Goal: Information Seeking & Learning: Find specific fact

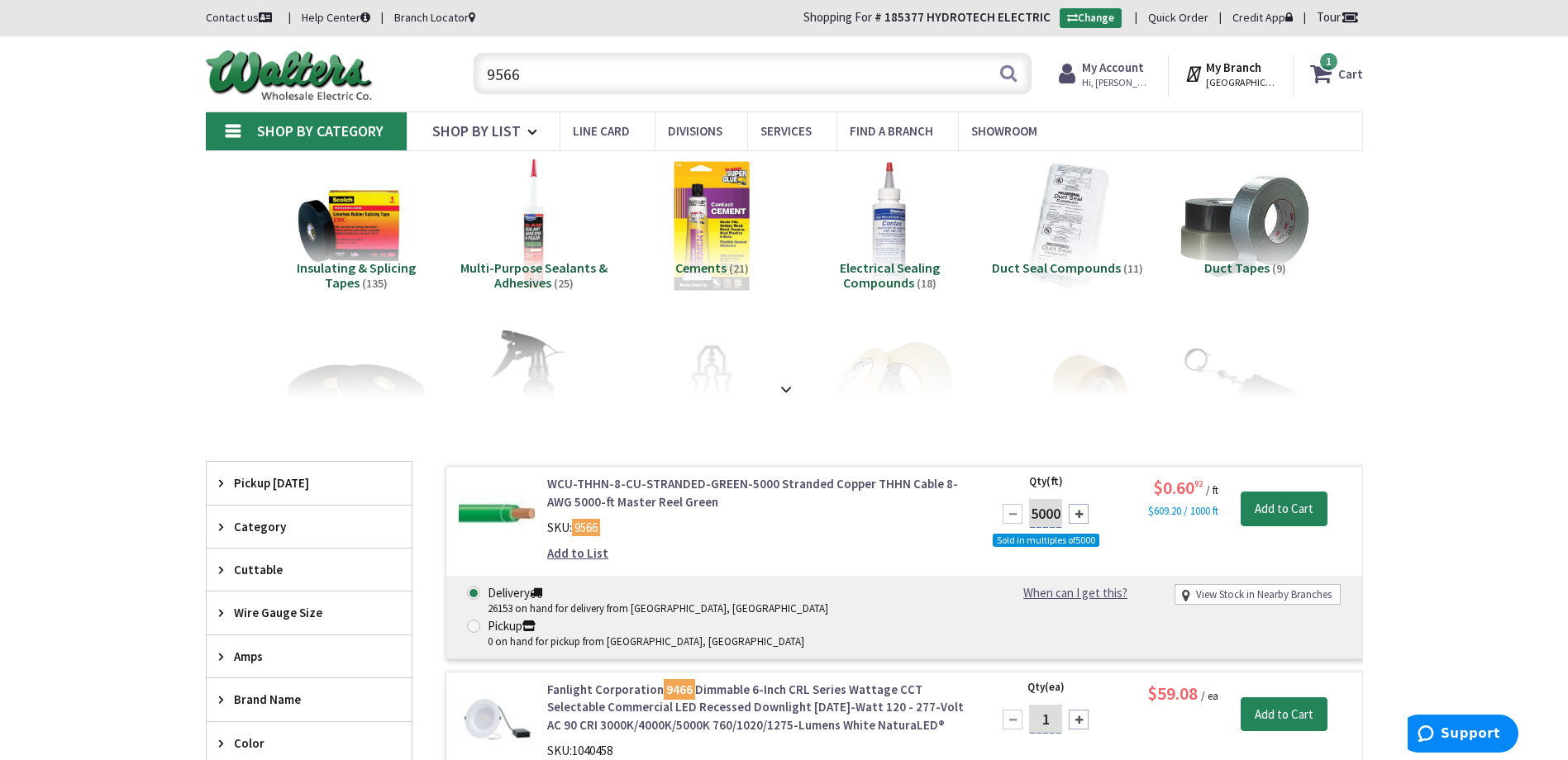
drag, startPoint x: 563, startPoint y: 75, endPoint x: 267, endPoint y: 57, distance: 296.5
click at [267, 57] on div "Toggle Nav 9566 Search 1 1 1 items Cart My Cart 1" at bounding box center [784, 74] width 1182 height 56
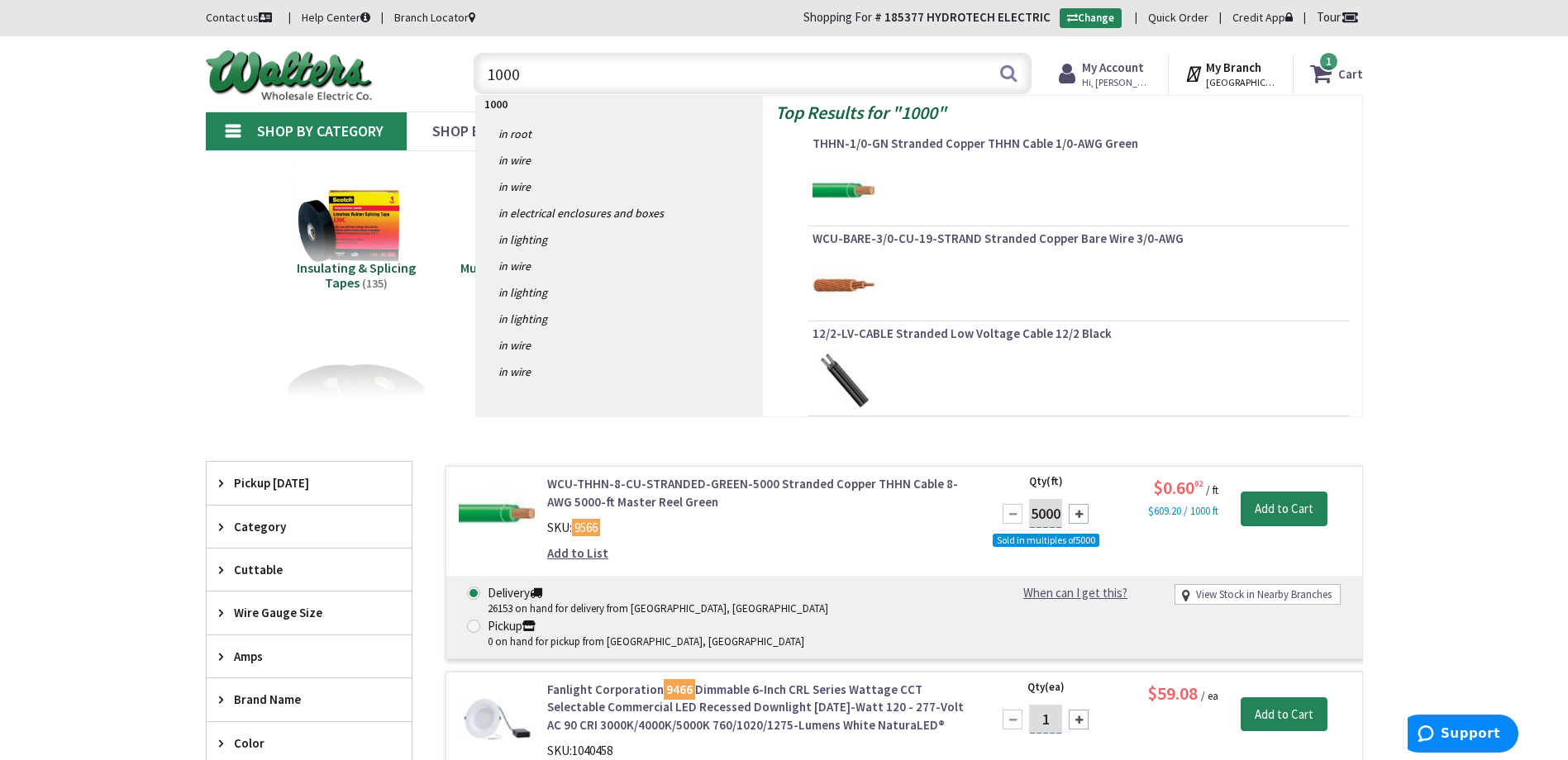
type input "10003"
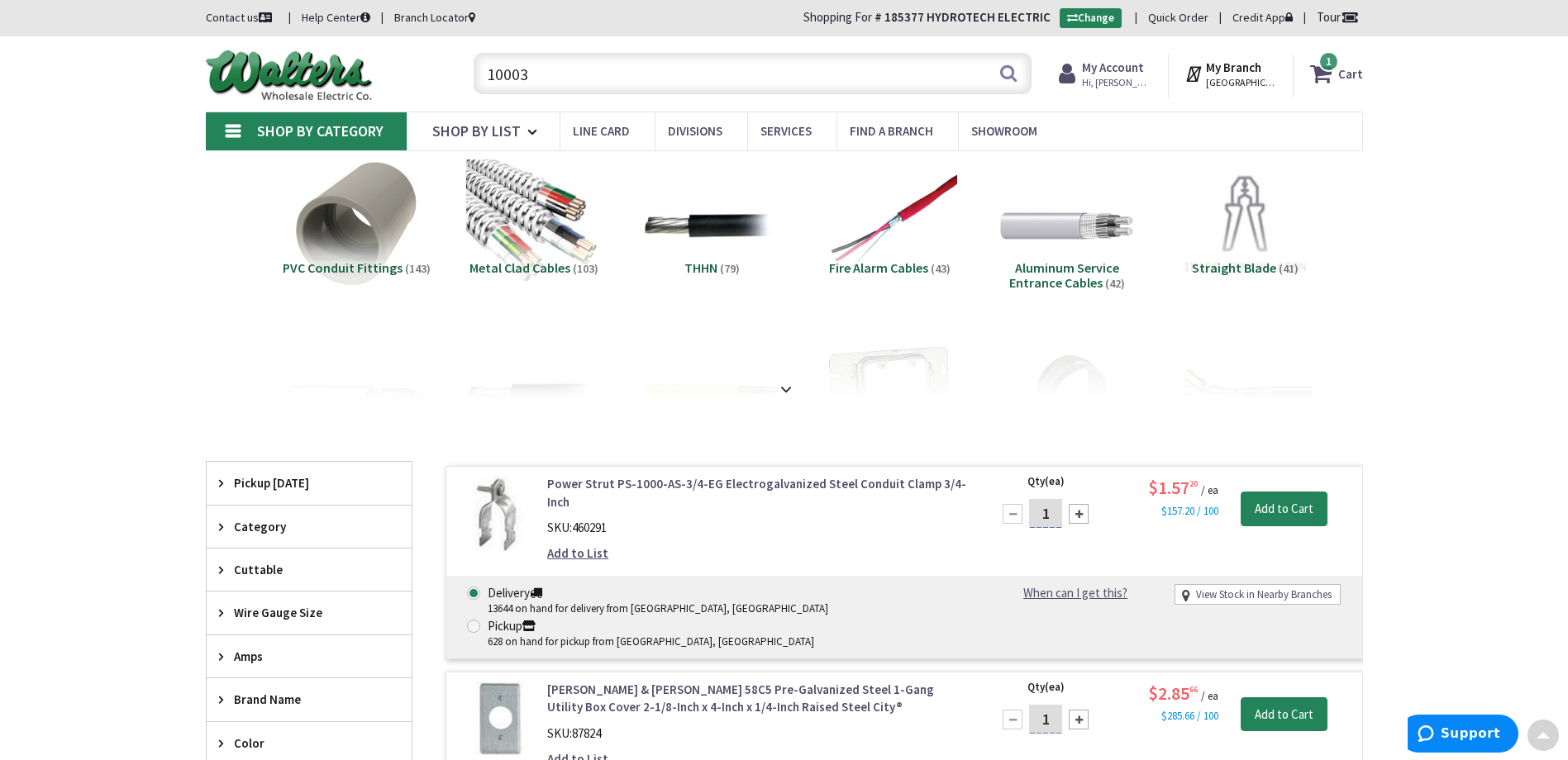
click at [464, 73] on div "10003 Search 1" at bounding box center [748, 73] width 591 height 53
paste input "WCU THHN 2 CU STR GREEN MASTER REEL"
type input "WCU THHN 2 CU STR GREEN MASTER REEL"
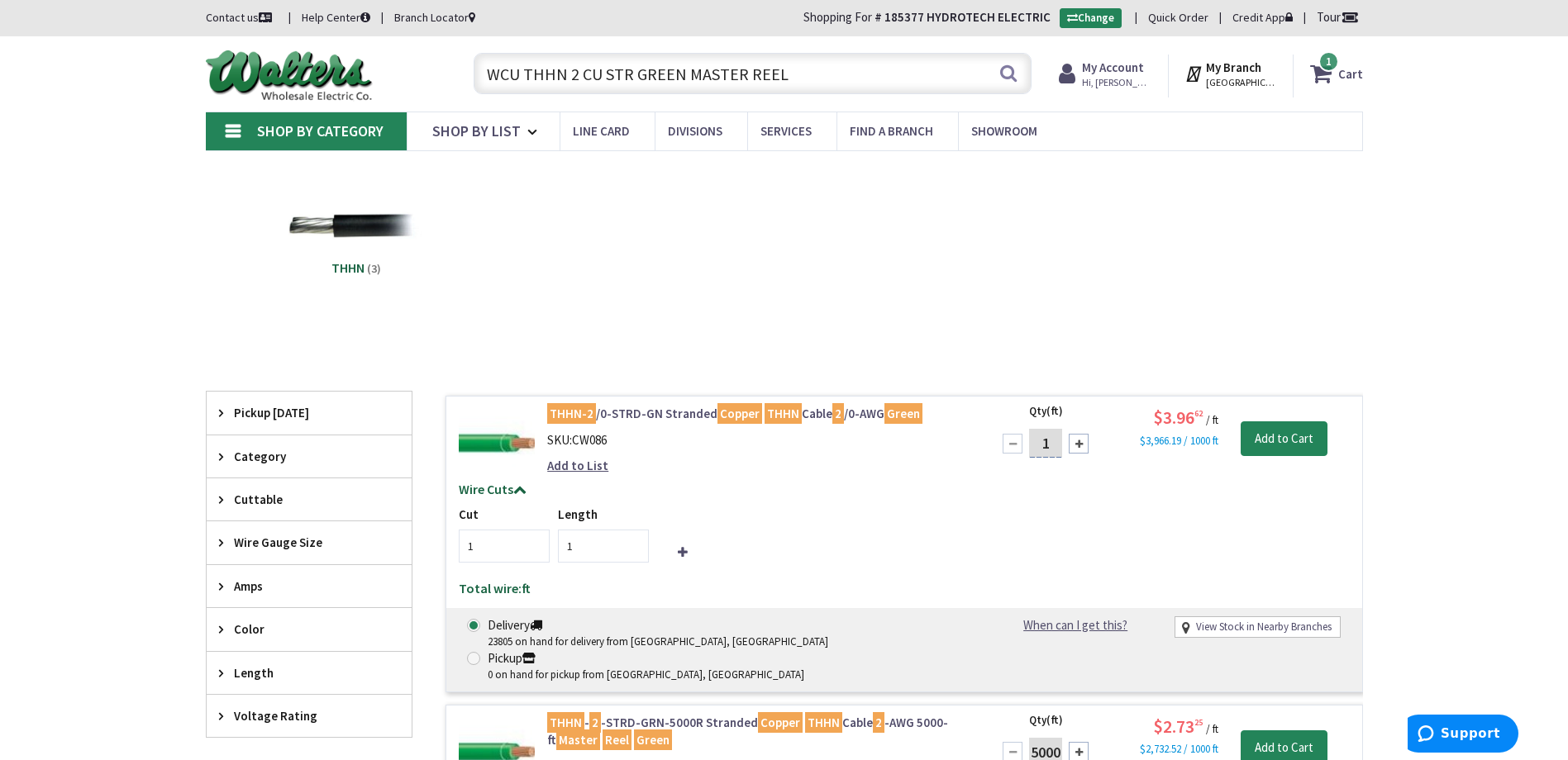
drag, startPoint x: 785, startPoint y: 72, endPoint x: 395, endPoint y: 76, distance: 390.0
click at [395, 76] on div "Toggle Nav WCU THHN 2 CU STR GREEN MASTER REEL Search 1 1 1 items Cart My Cart 1" at bounding box center [784, 74] width 1182 height 56
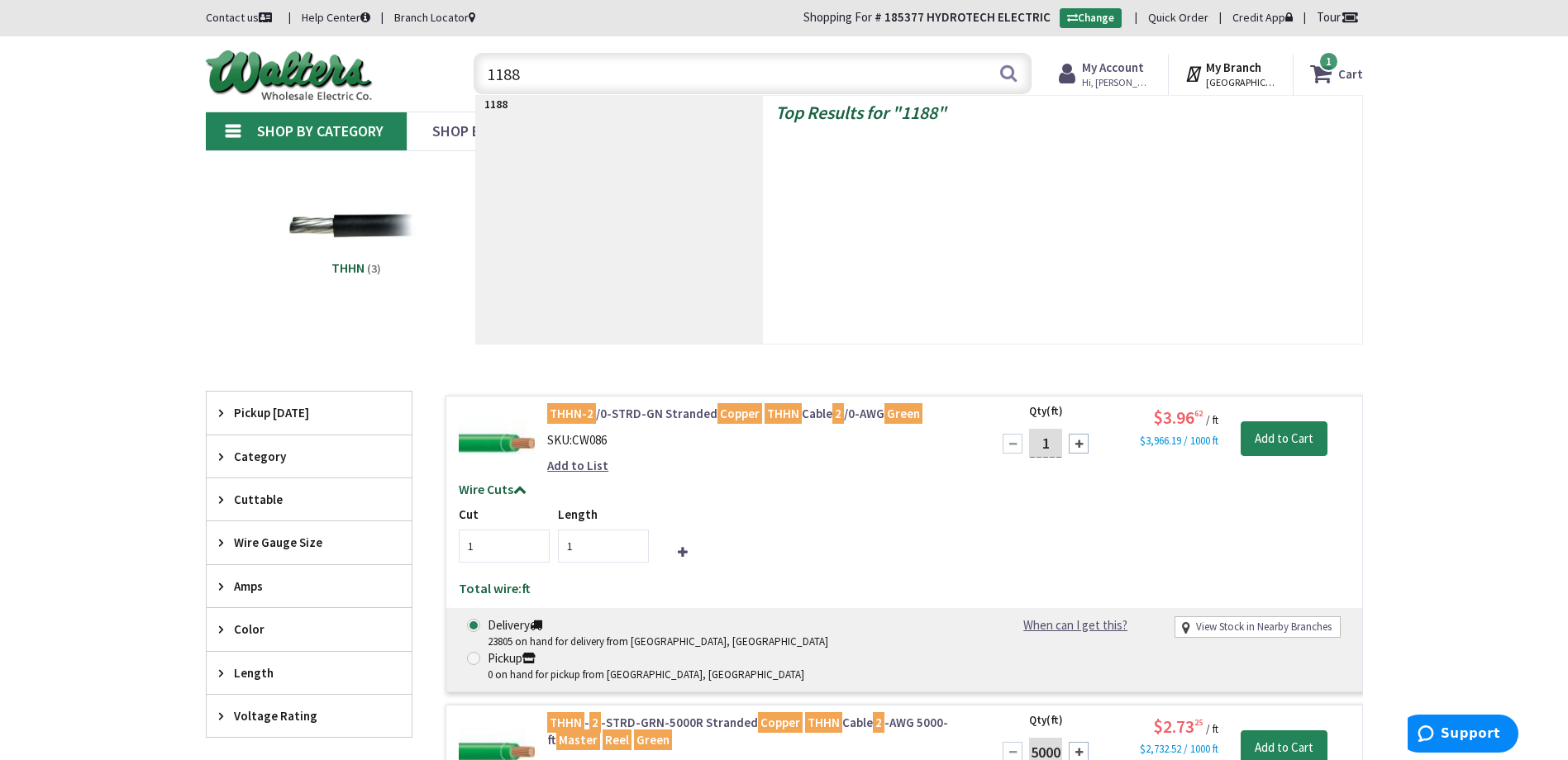
type input "11882"
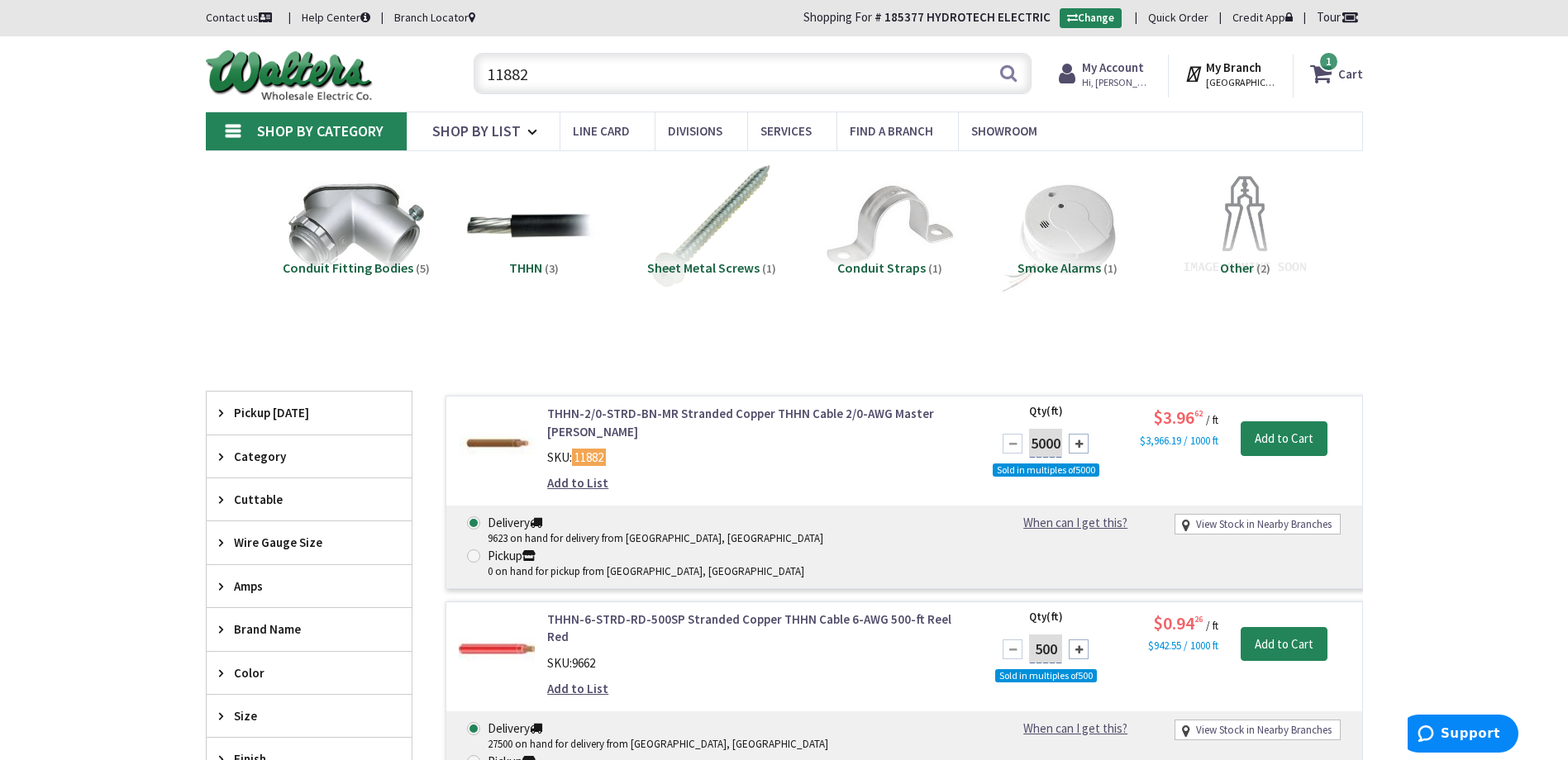
drag, startPoint x: 543, startPoint y: 70, endPoint x: 323, endPoint y: 66, distance: 220.0
click at [323, 66] on div "Toggle Nav 11882 Search 1 1 1 items Cart My Cart 1" at bounding box center [784, 74] width 1182 height 56
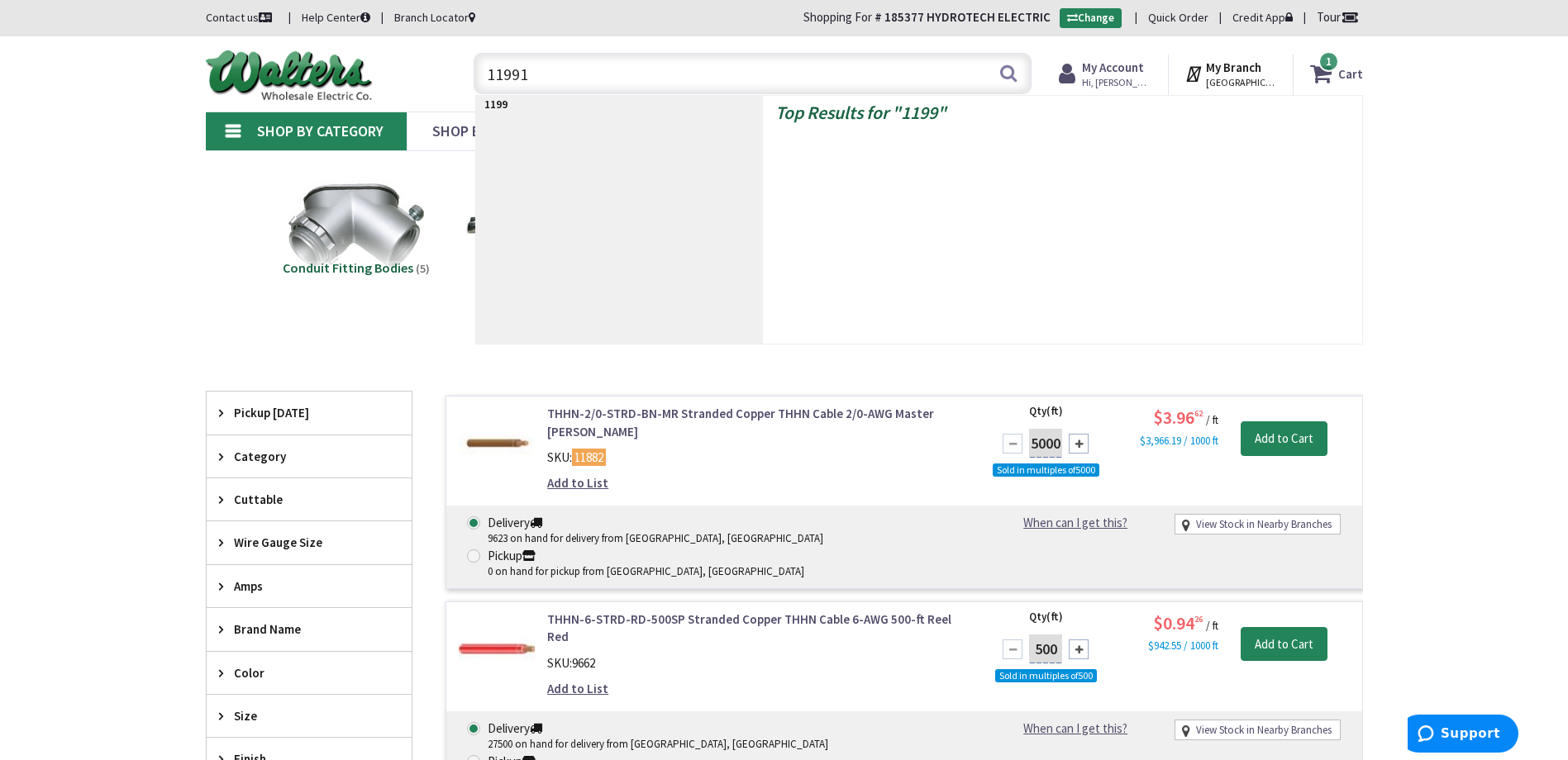
type input "119911"
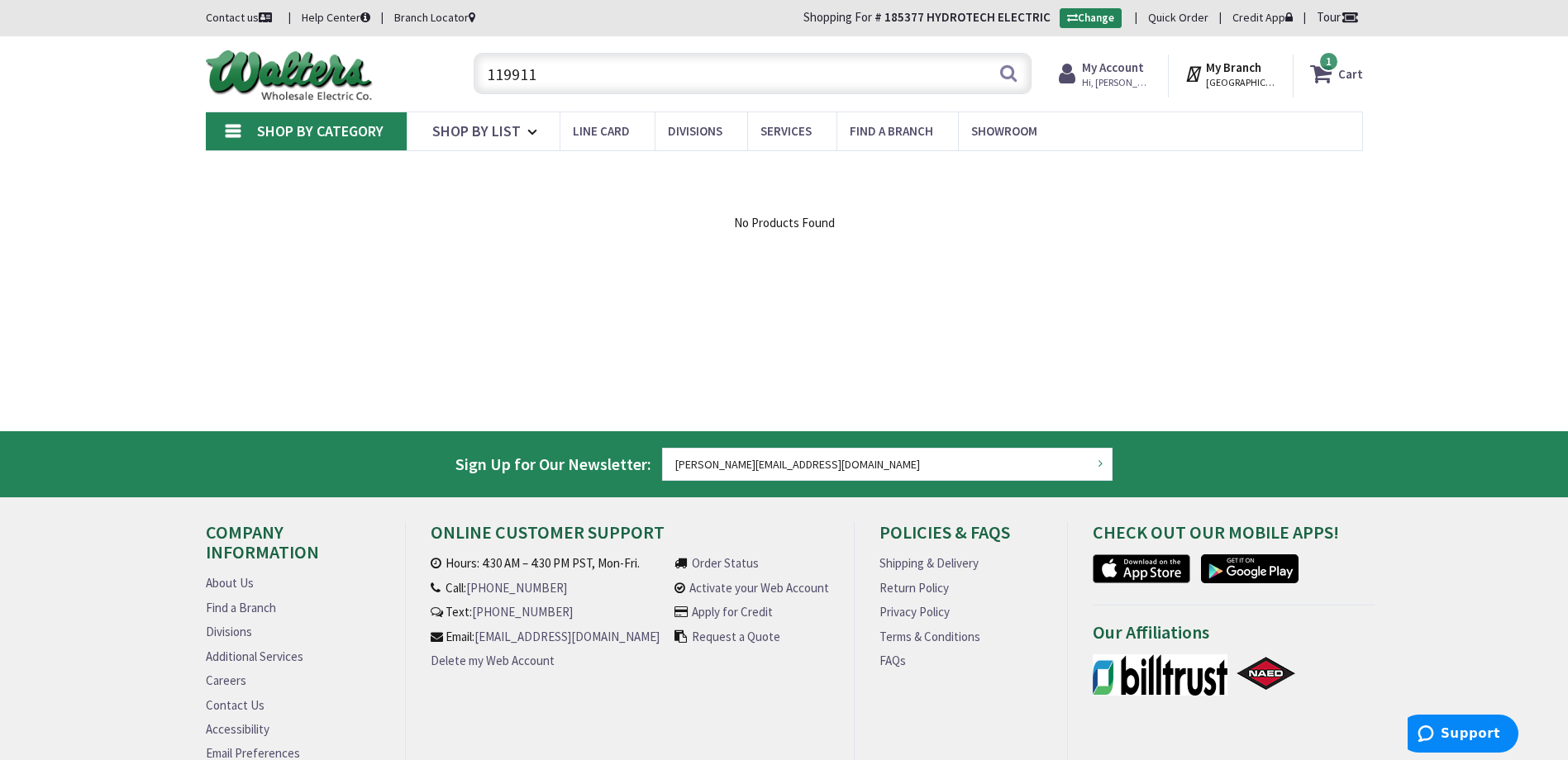
drag, startPoint x: 603, startPoint y: 72, endPoint x: 405, endPoint y: 86, distance: 198.5
click at [405, 86] on div "Toggle Nav 119911 Search 1 1 1 items Cart My Cart 1" at bounding box center [784, 74] width 1182 height 56
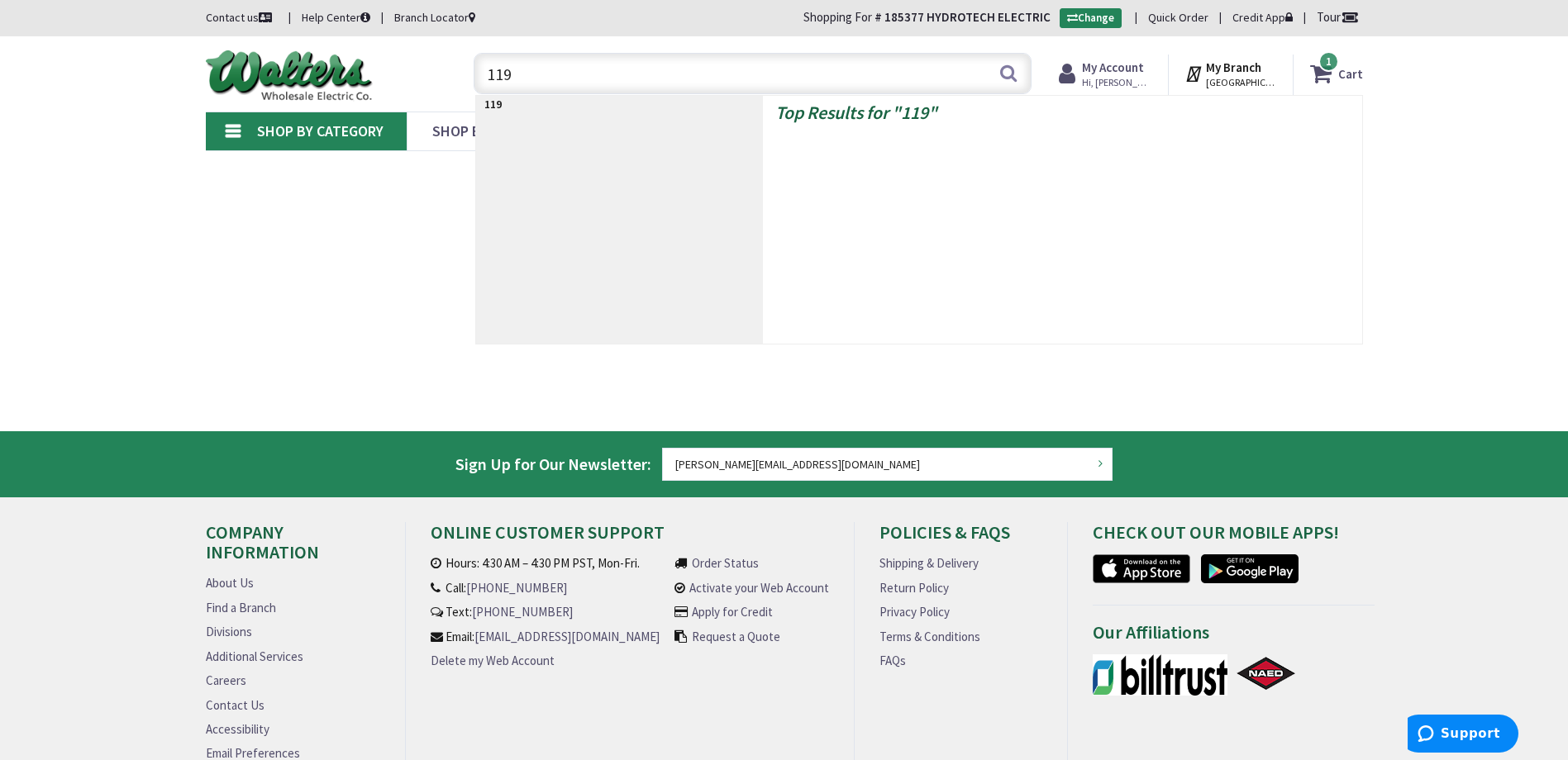
type input "1191"
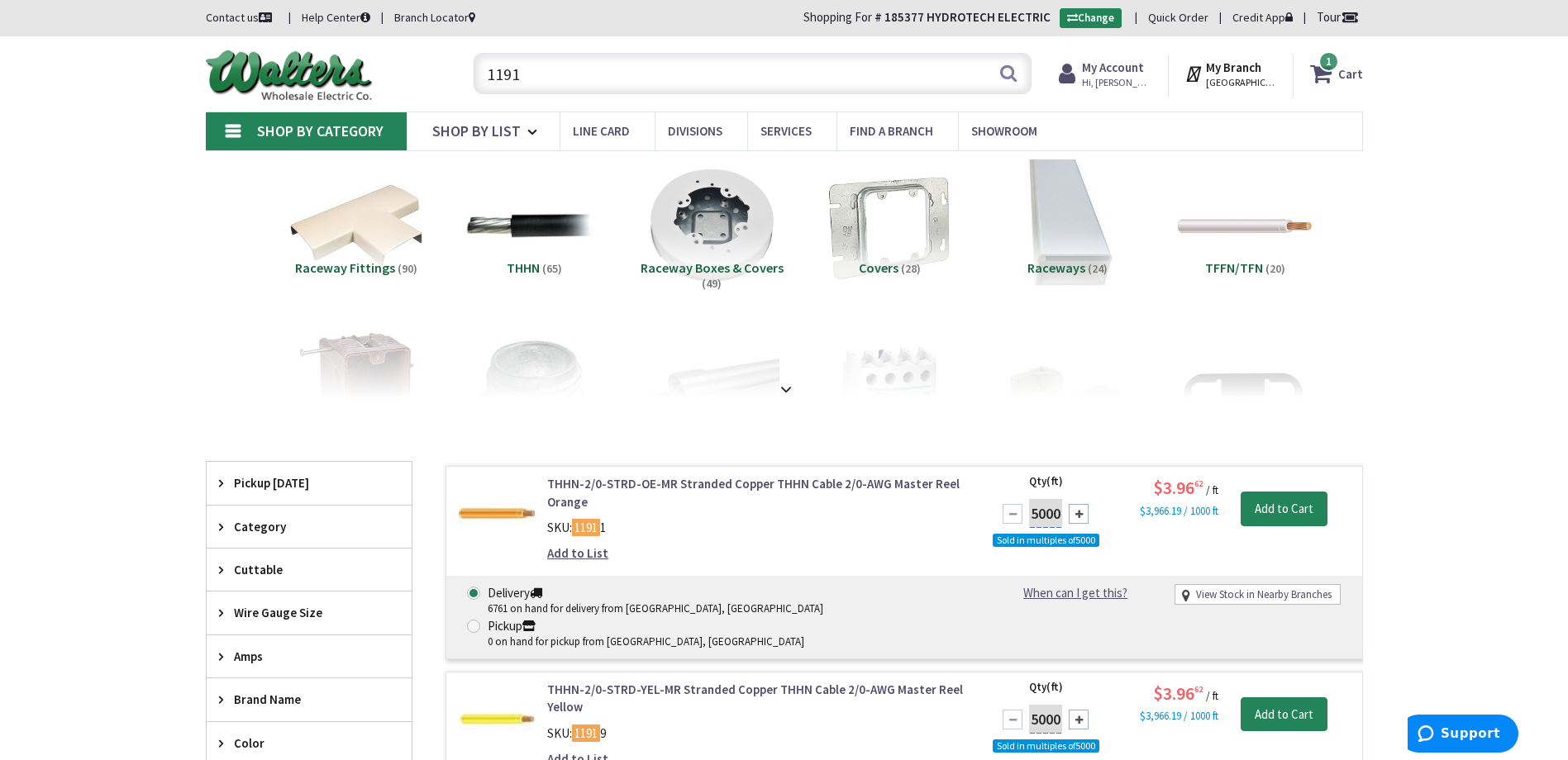
drag, startPoint x: 324, startPoint y: 50, endPoint x: 312, endPoint y: 43, distance: 13.9
click at [312, 43] on div "Skip to Content Toggle Nav 1191 Search 1 1 1 items Cart 1" at bounding box center [784, 74] width 1239 height 75
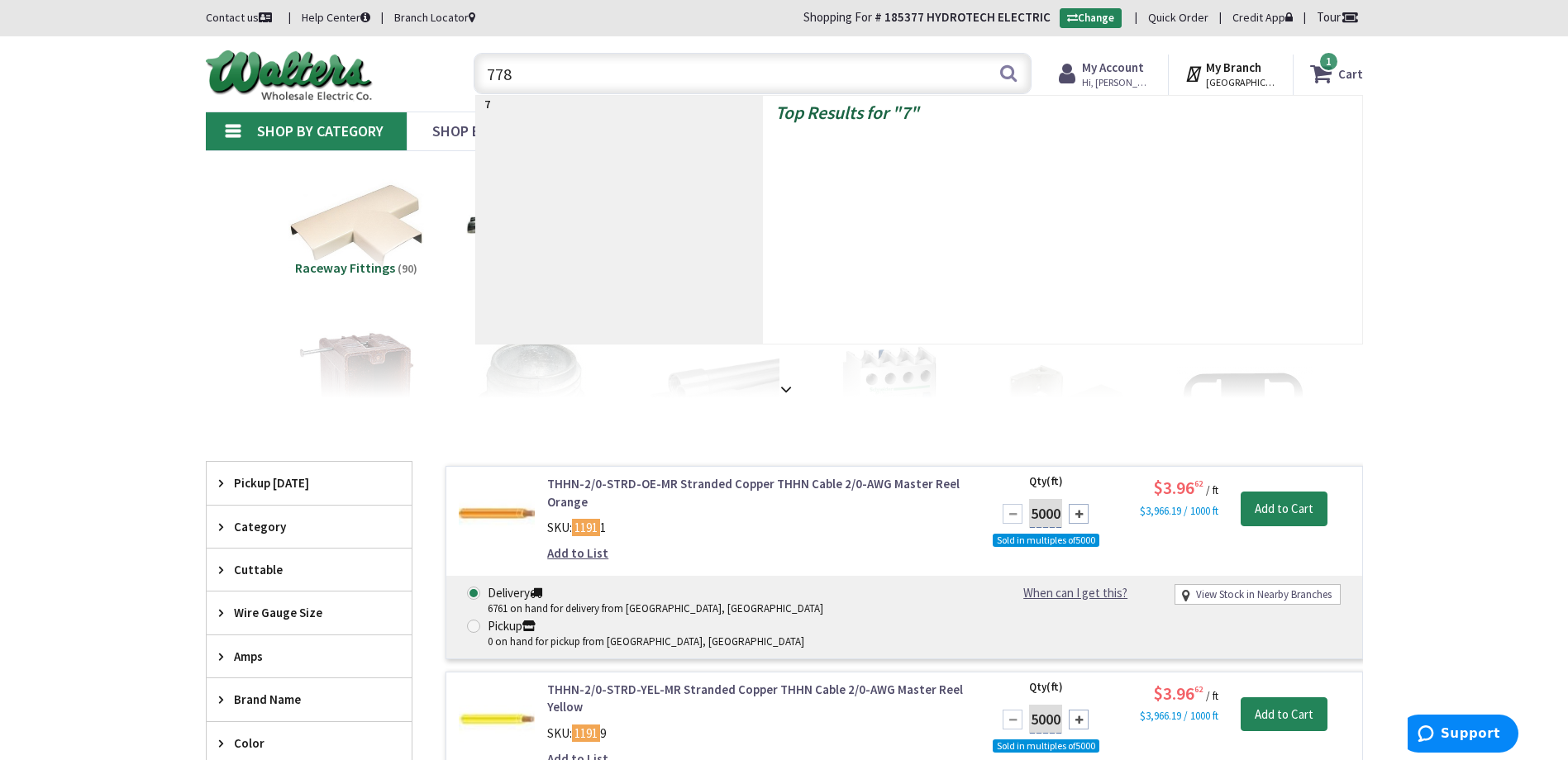
type input "7780"
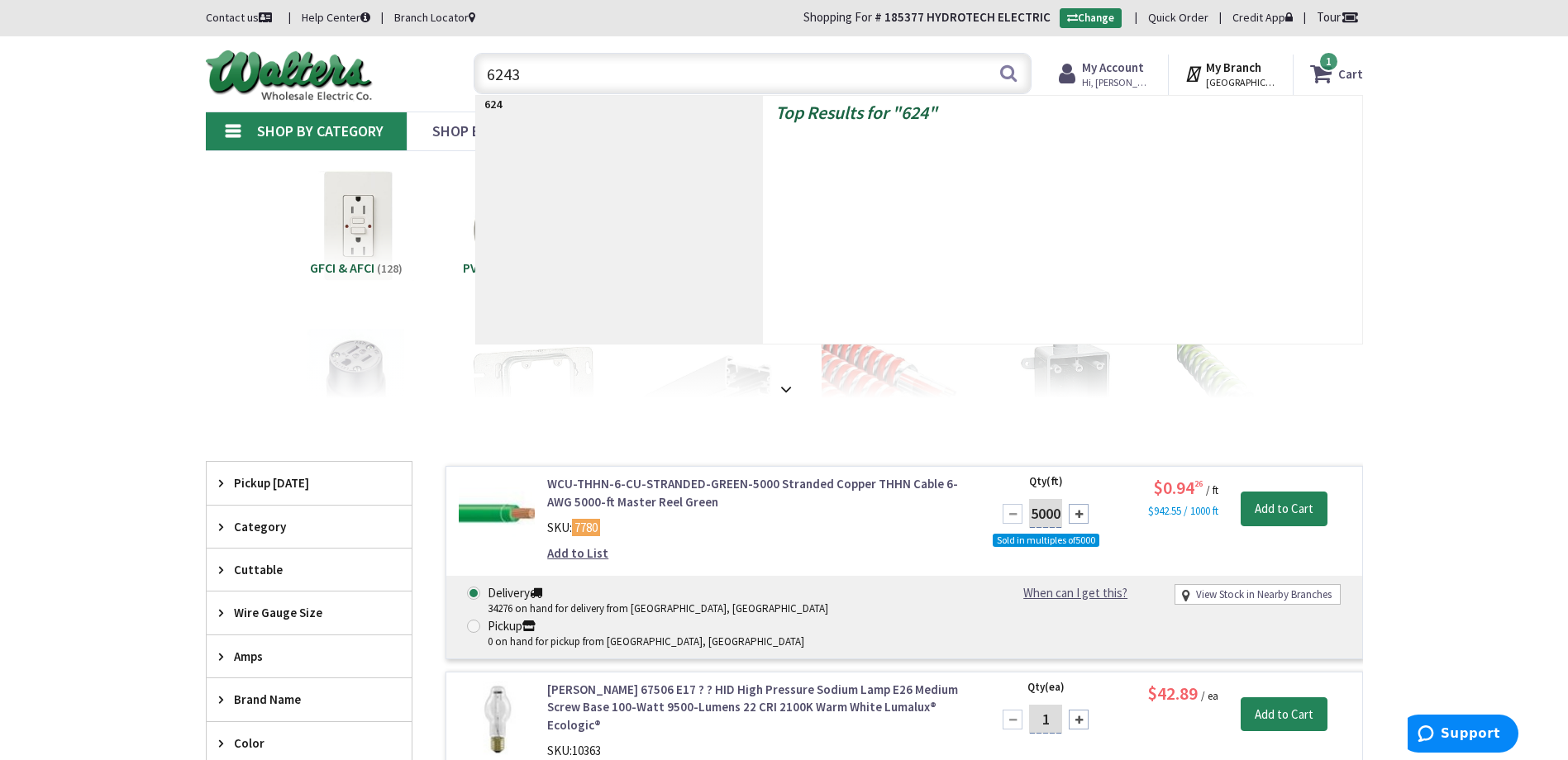
type input "62439"
